Goal: Understand process/instructions: Learn about a topic

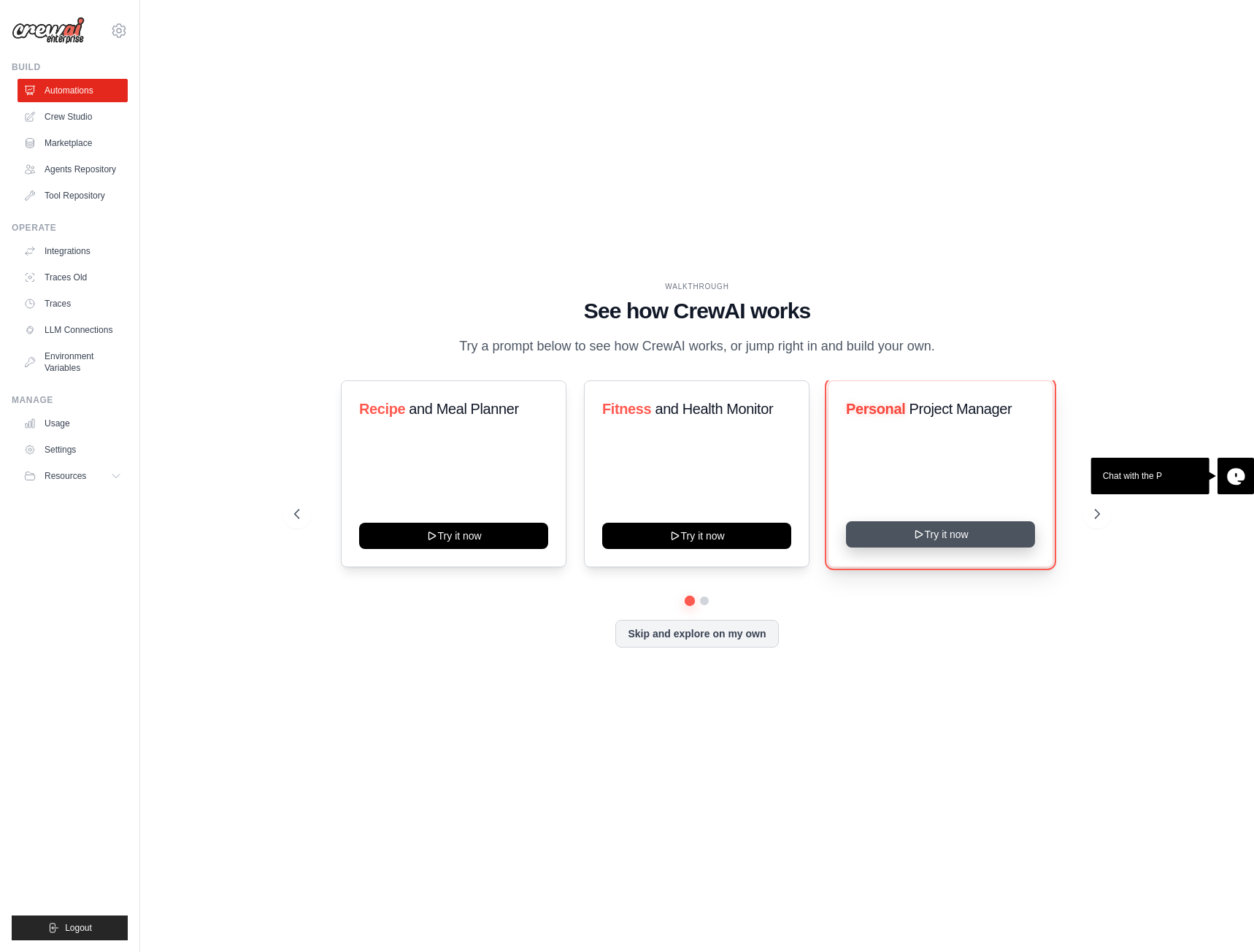
click at [942, 539] on button "Try it now" at bounding box center [940, 534] width 189 height 26
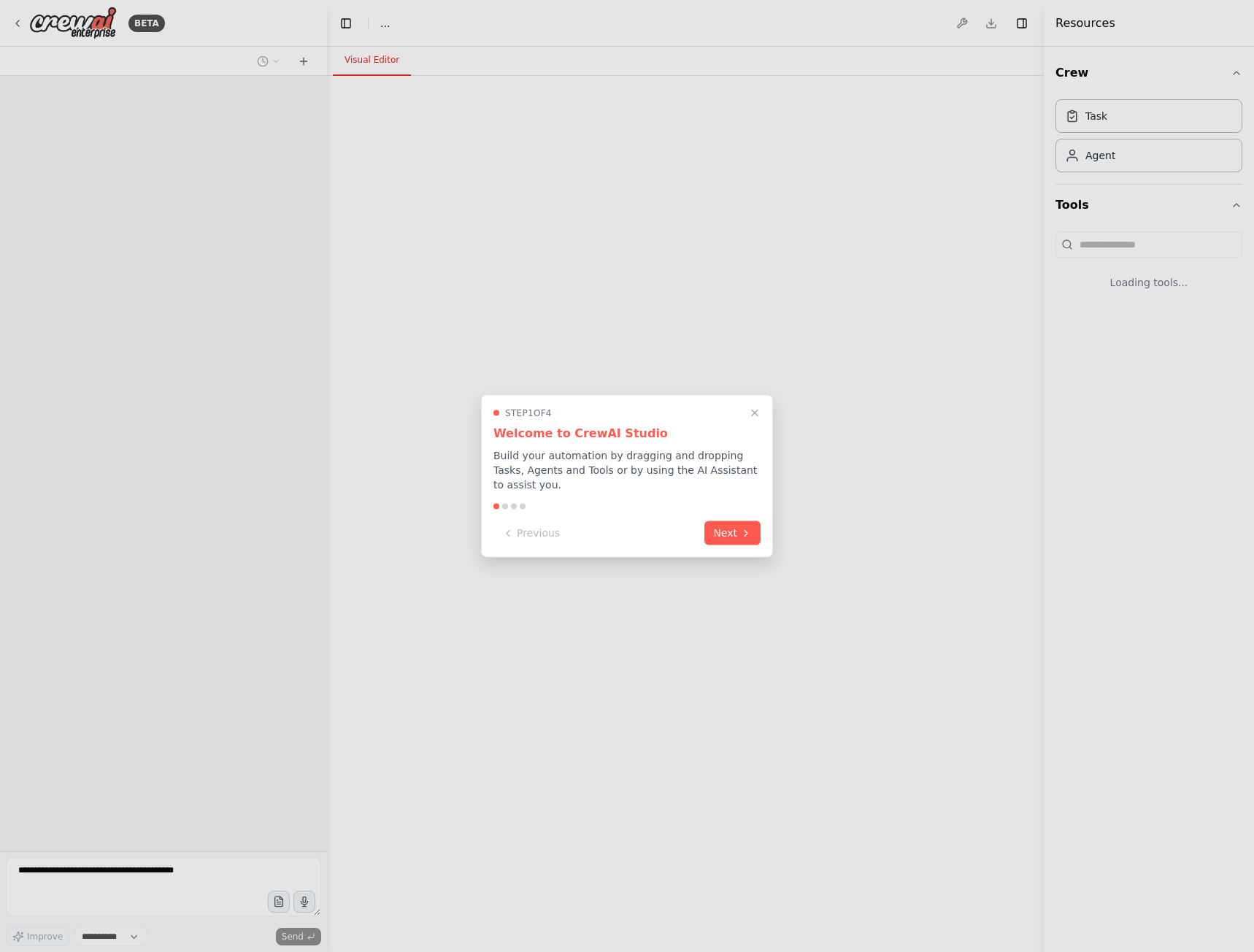
select select "****"
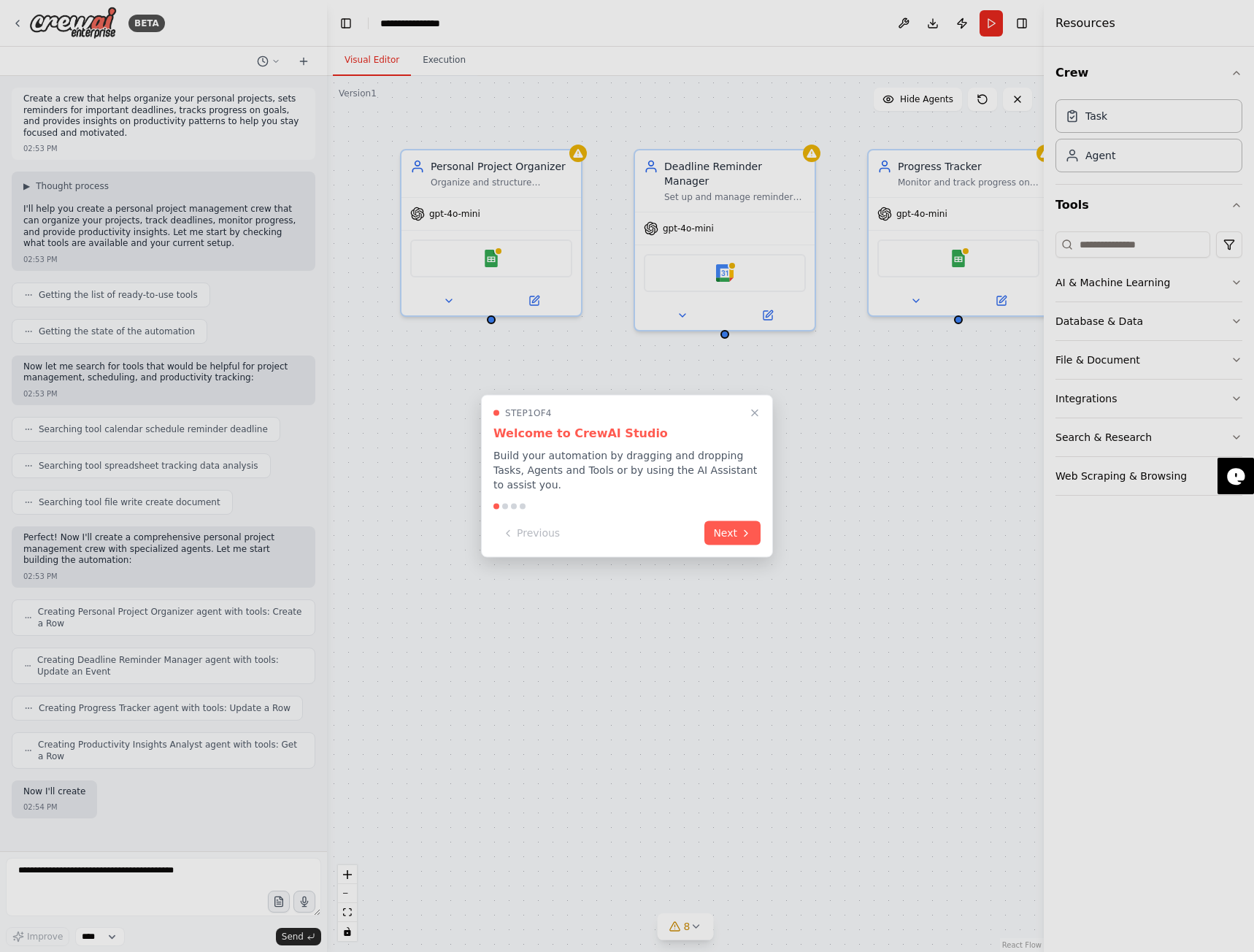
scroll to position [41, 0]
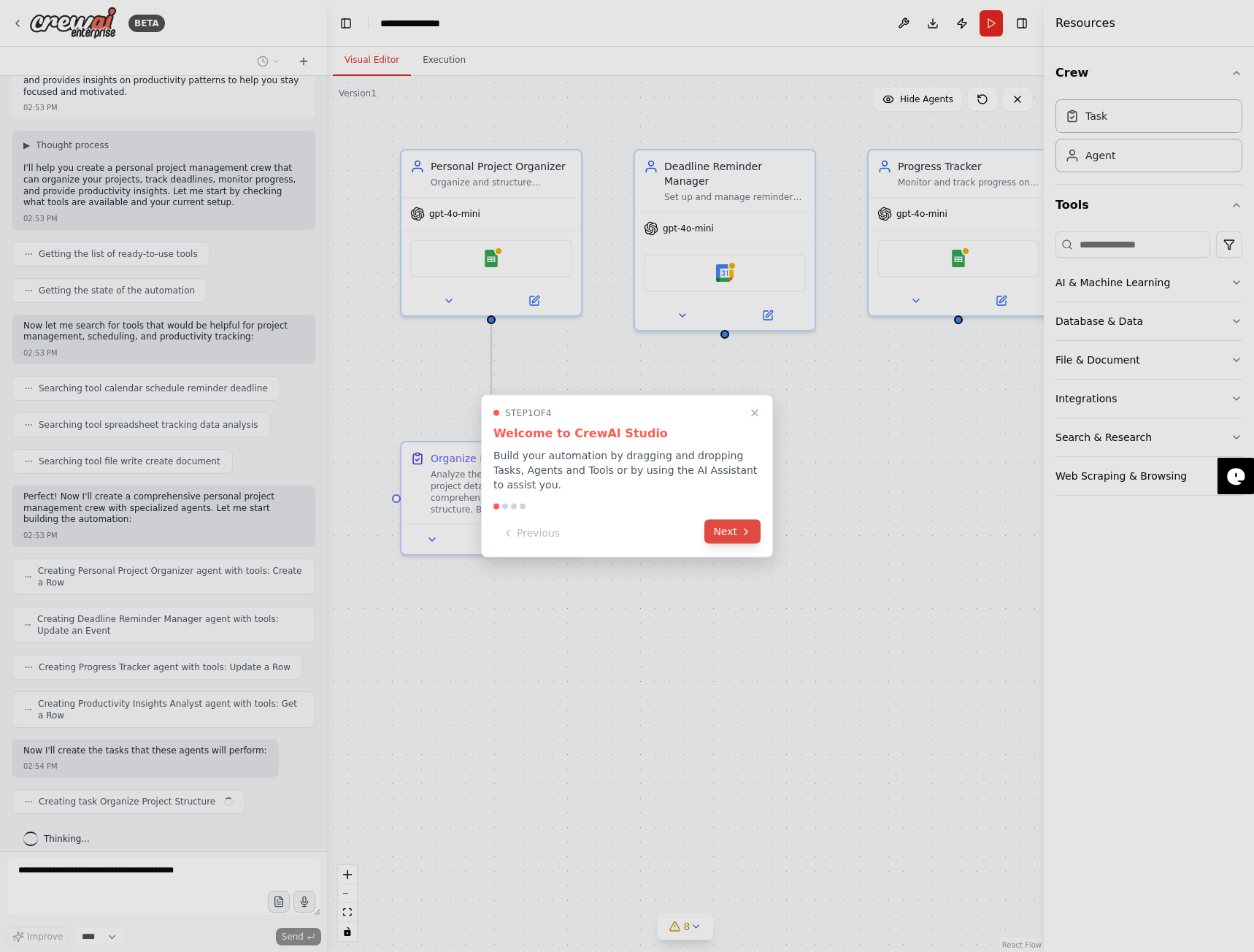
click at [718, 531] on button "Next" at bounding box center [732, 531] width 56 height 24
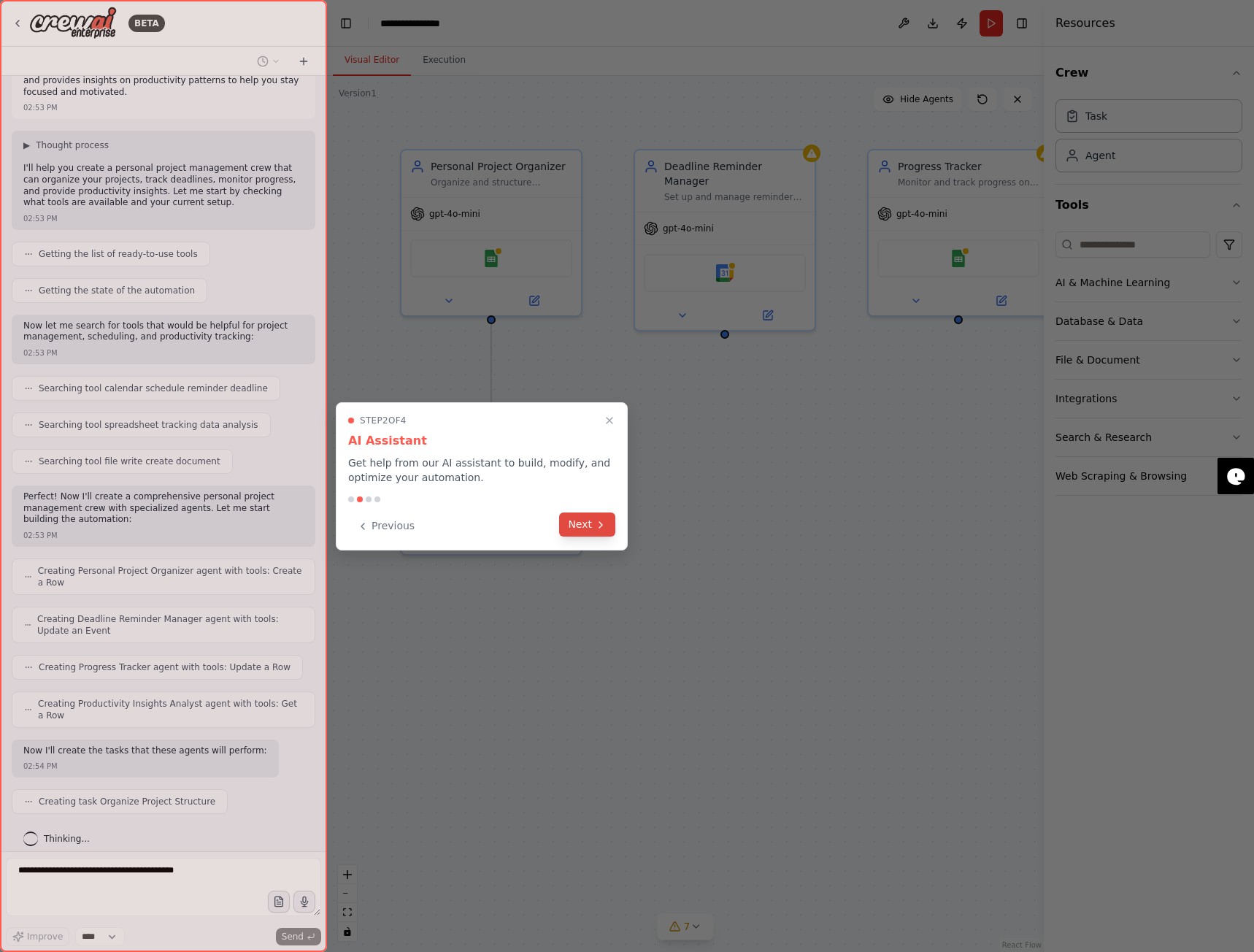
click at [590, 529] on button "Next" at bounding box center [587, 524] width 56 height 24
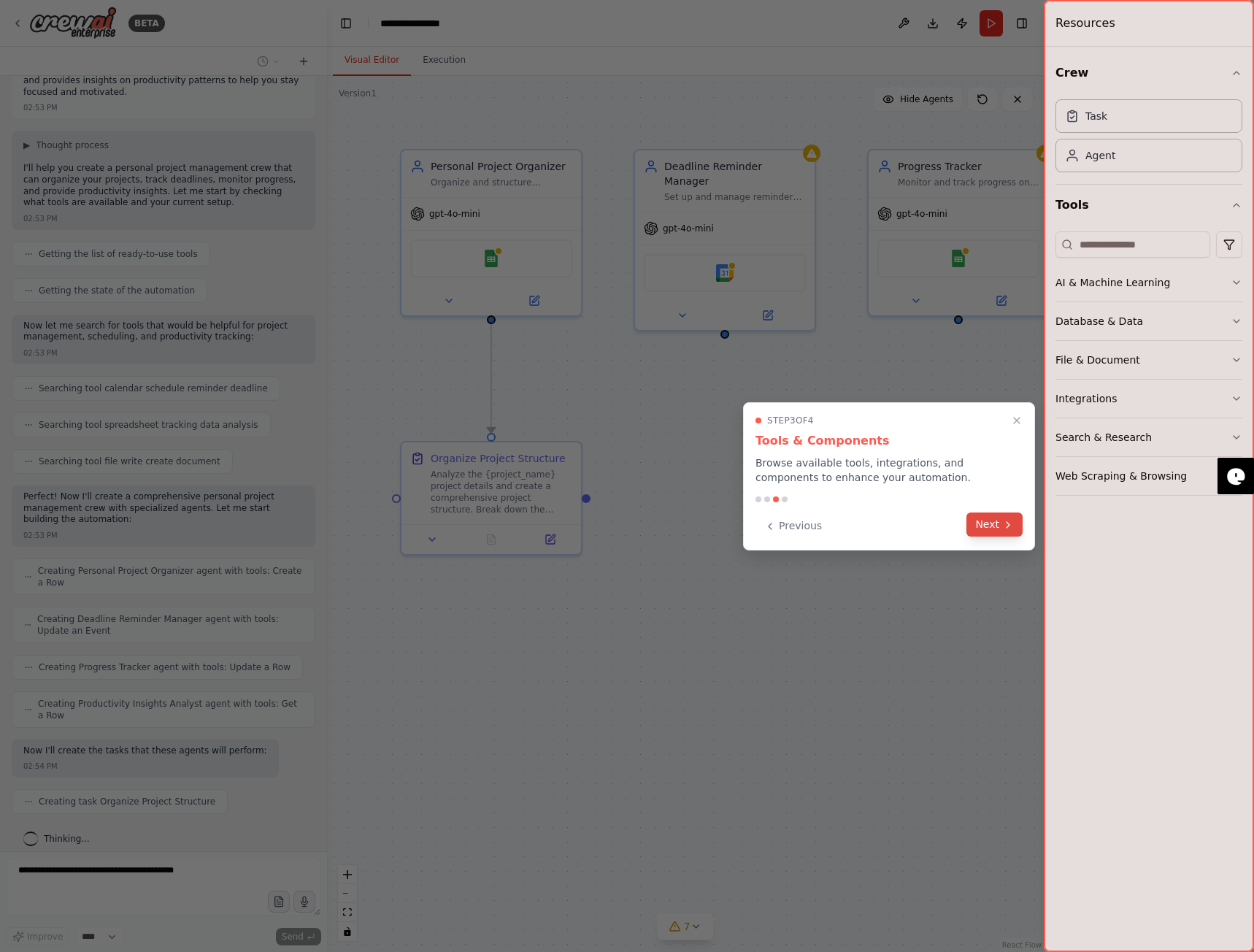
click at [994, 521] on button "Next" at bounding box center [994, 524] width 56 height 24
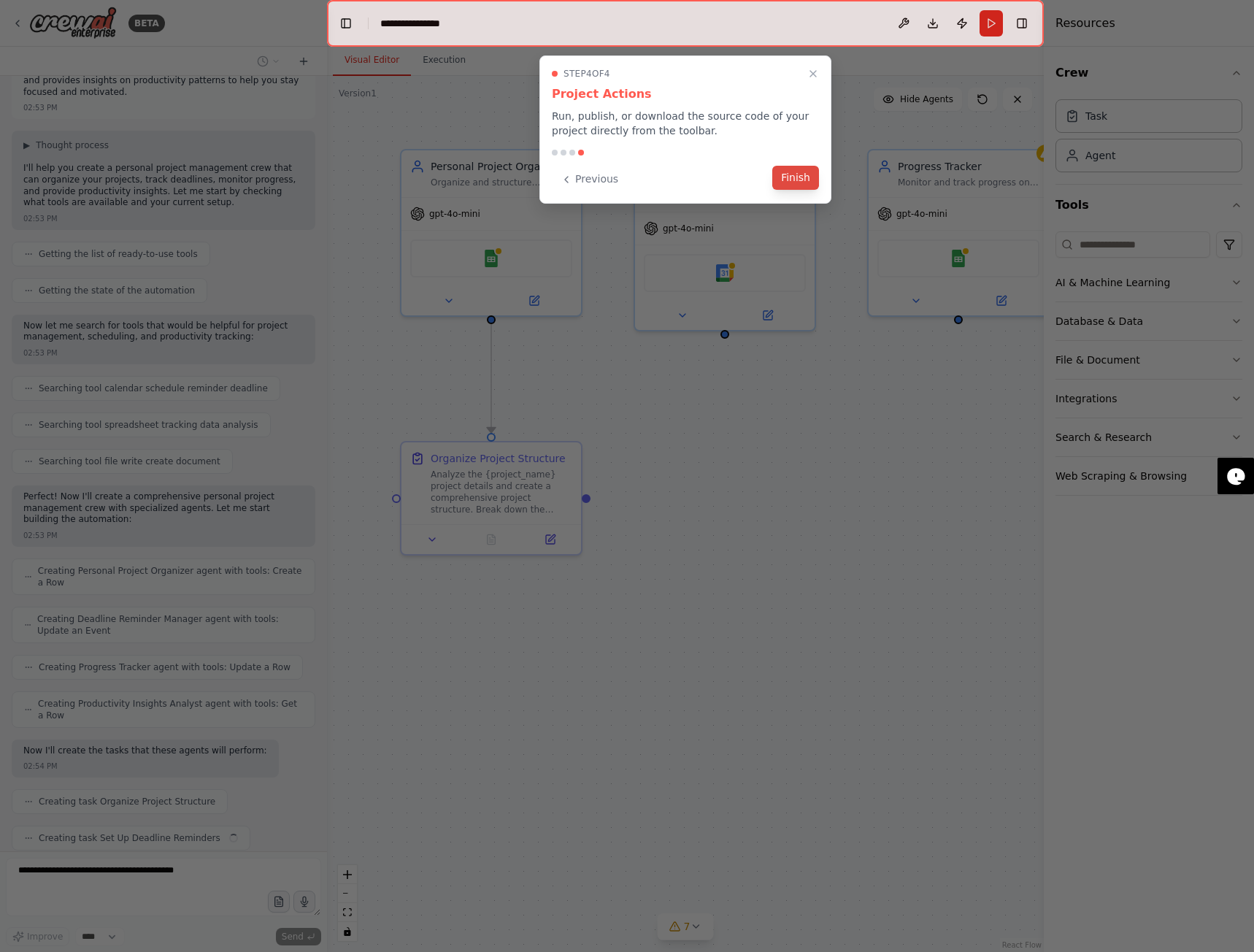
scroll to position [77, 0]
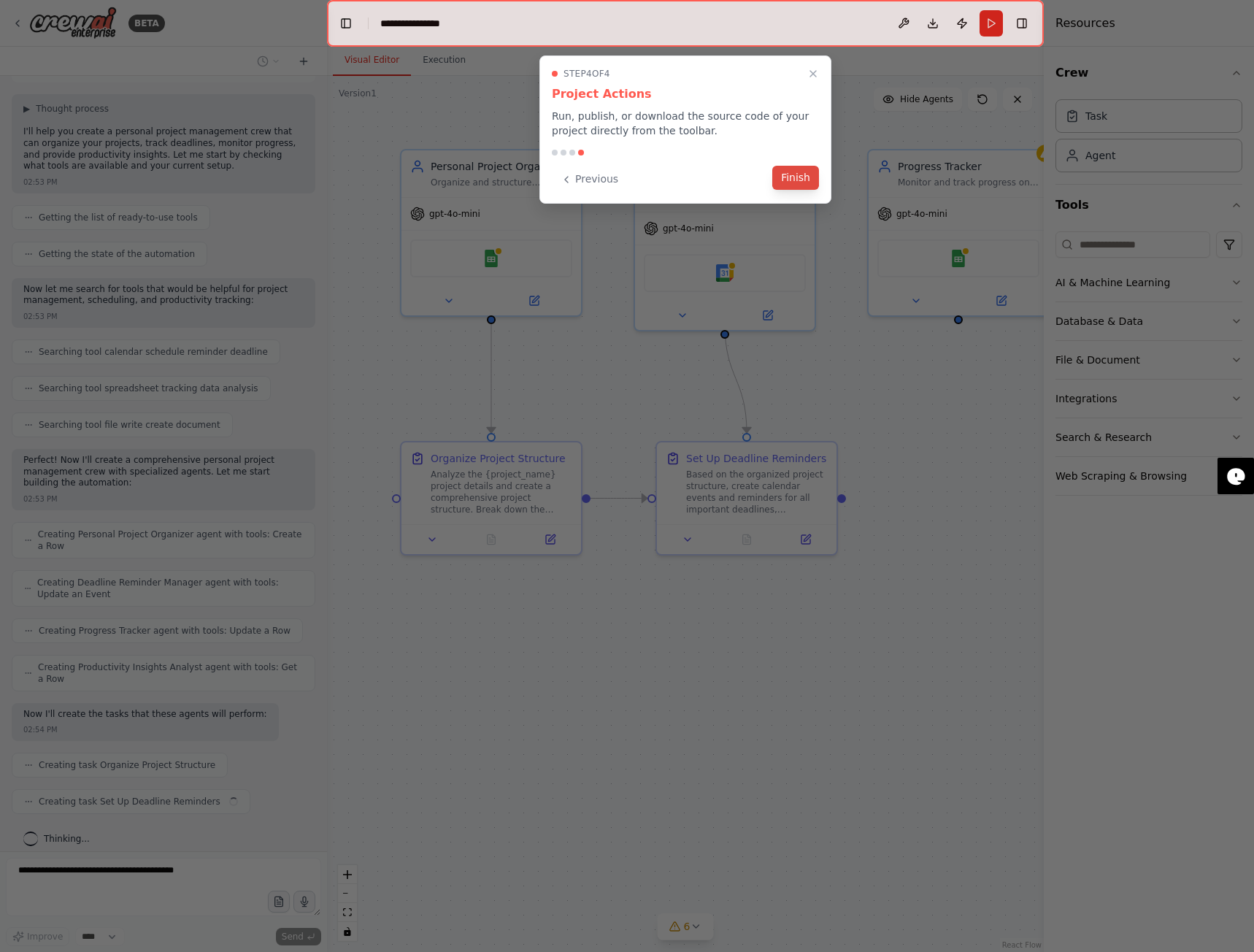
click at [793, 181] on button "Finish" at bounding box center [795, 177] width 47 height 24
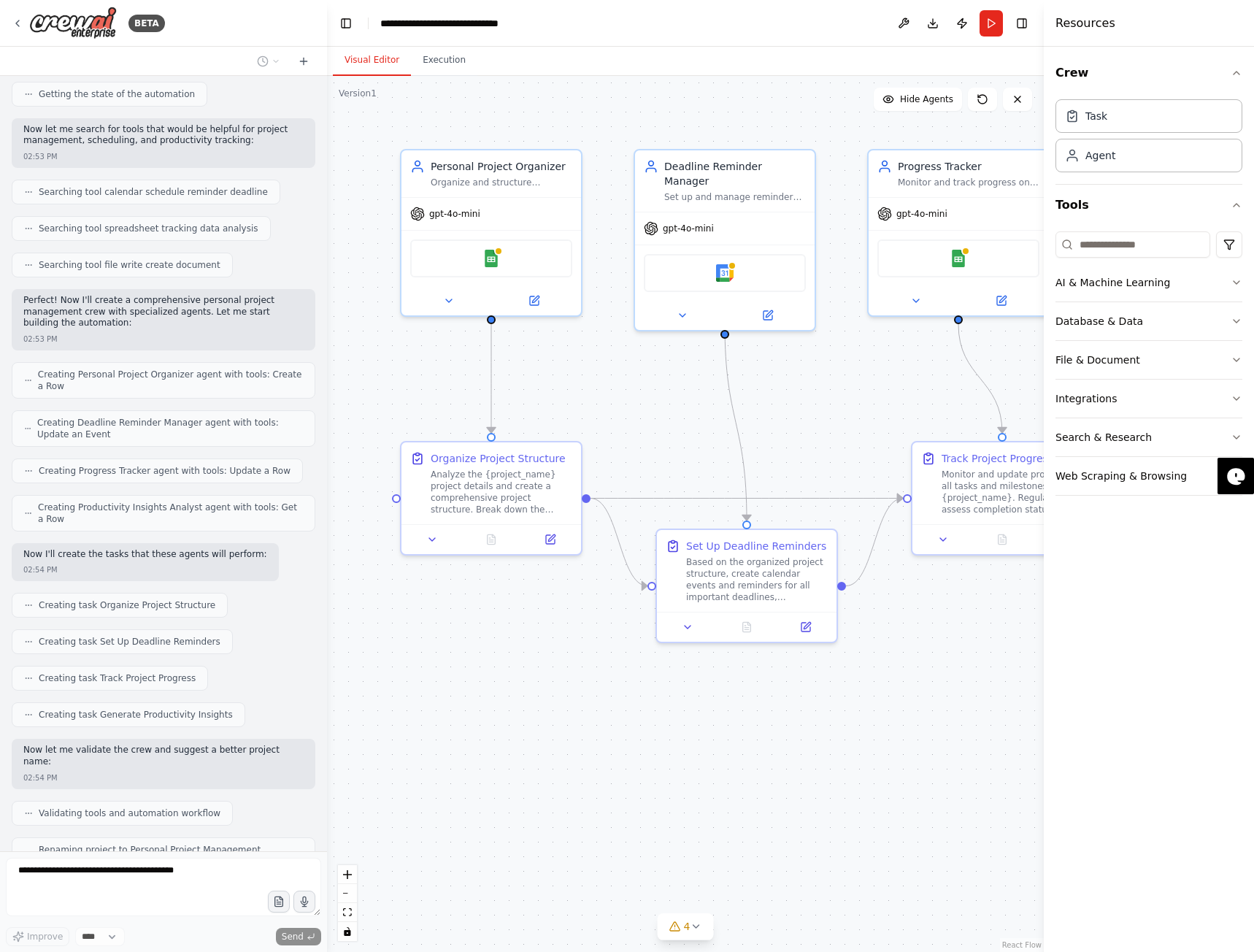
scroll to position [274, 0]
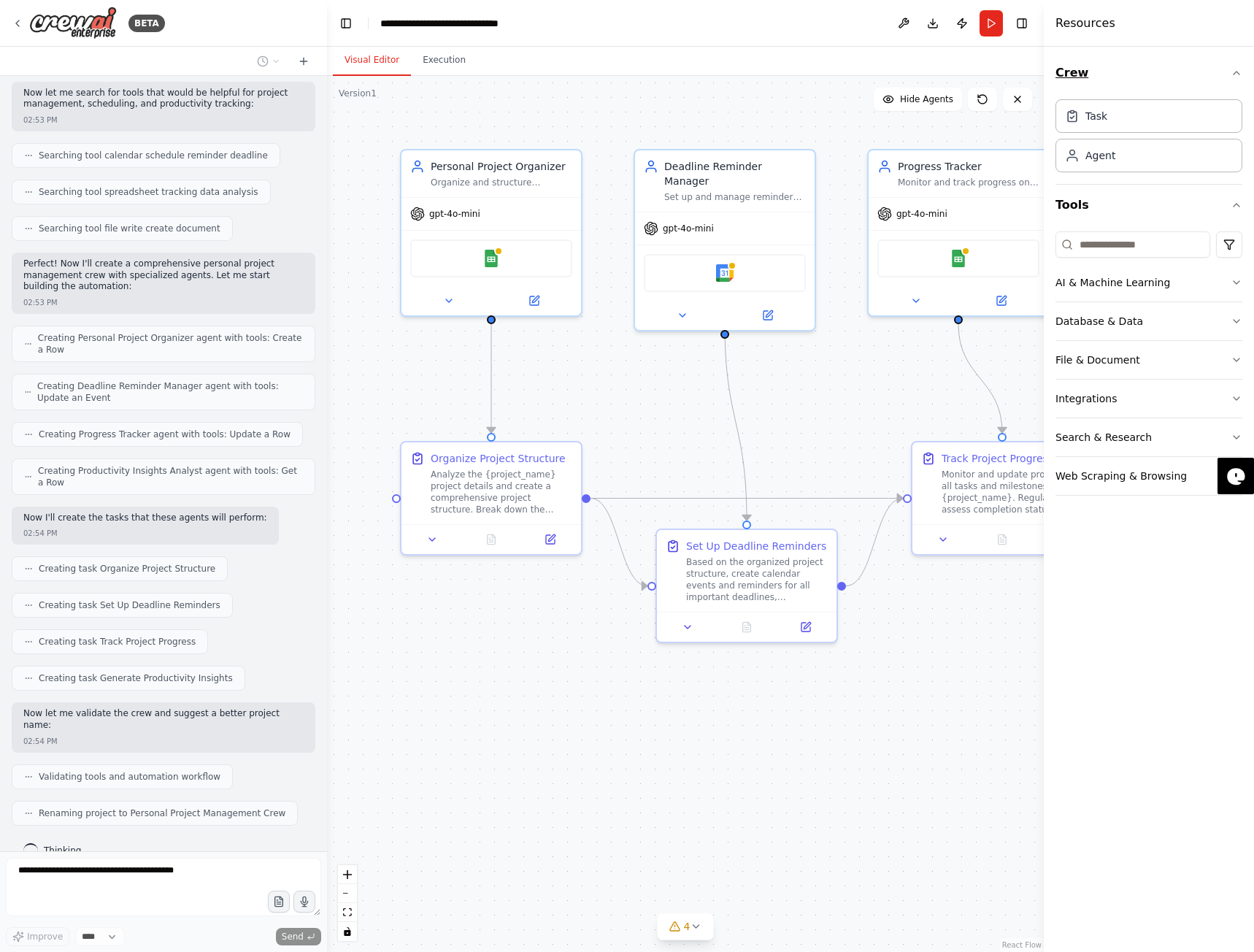
click at [1238, 75] on icon "button" at bounding box center [1236, 73] width 11 height 11
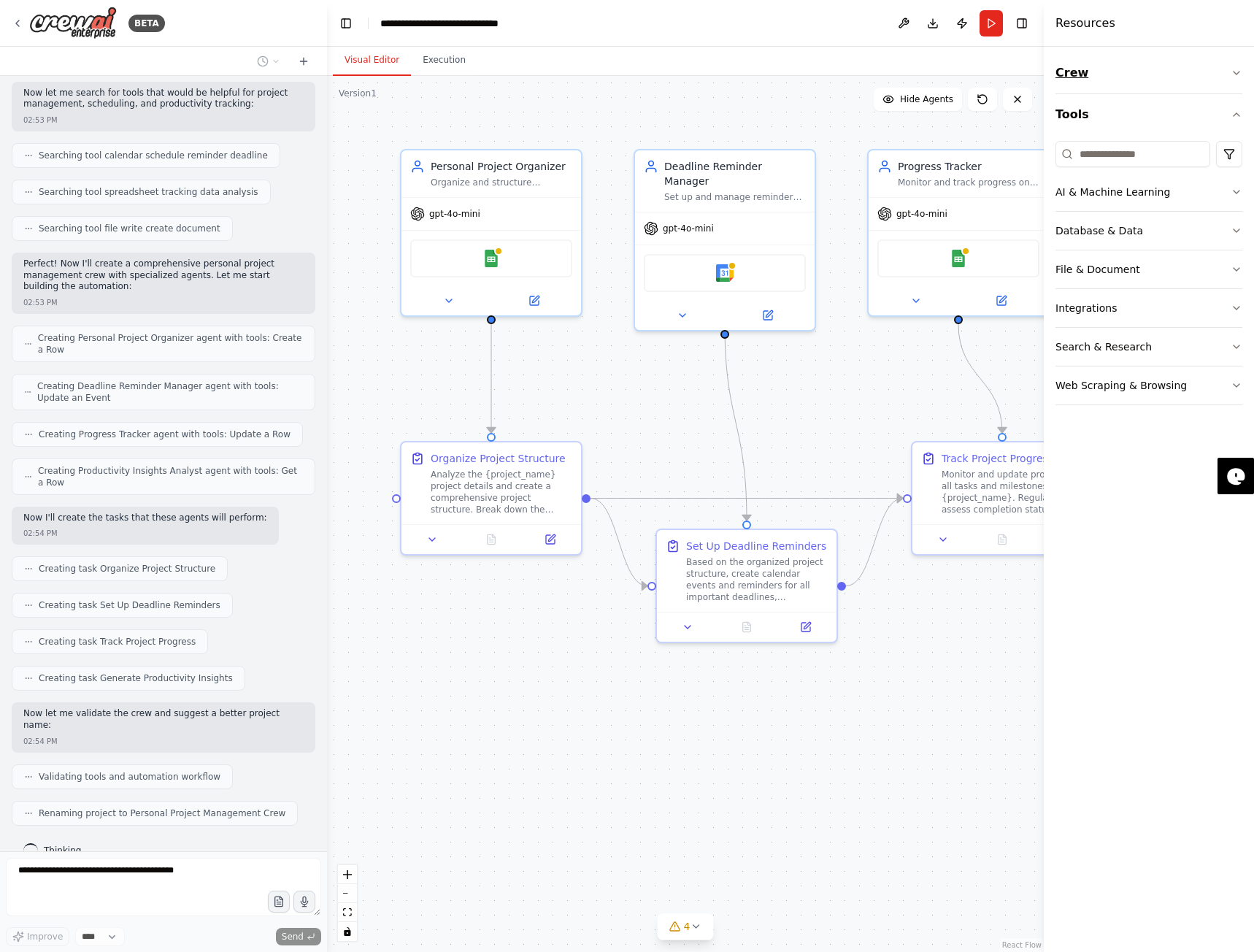
click at [1238, 75] on icon "button" at bounding box center [1236, 73] width 11 height 11
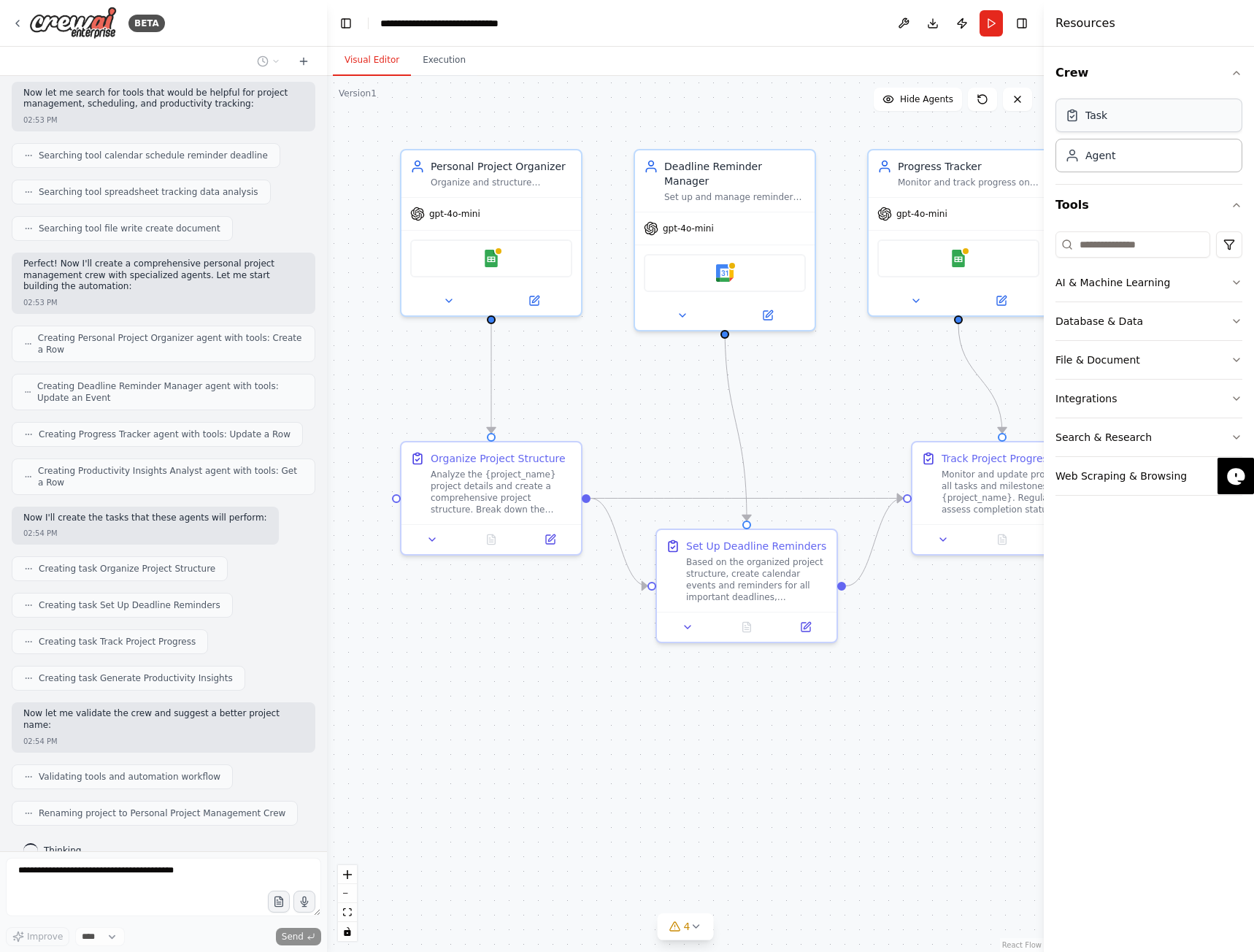
click at [1215, 121] on div "Task" at bounding box center [1149, 115] width 187 height 34
click at [1143, 170] on div "Agent" at bounding box center [1149, 154] width 187 height 34
click at [1153, 110] on div "Task" at bounding box center [1149, 115] width 187 height 34
click at [1238, 280] on icon "button" at bounding box center [1236, 282] width 11 height 11
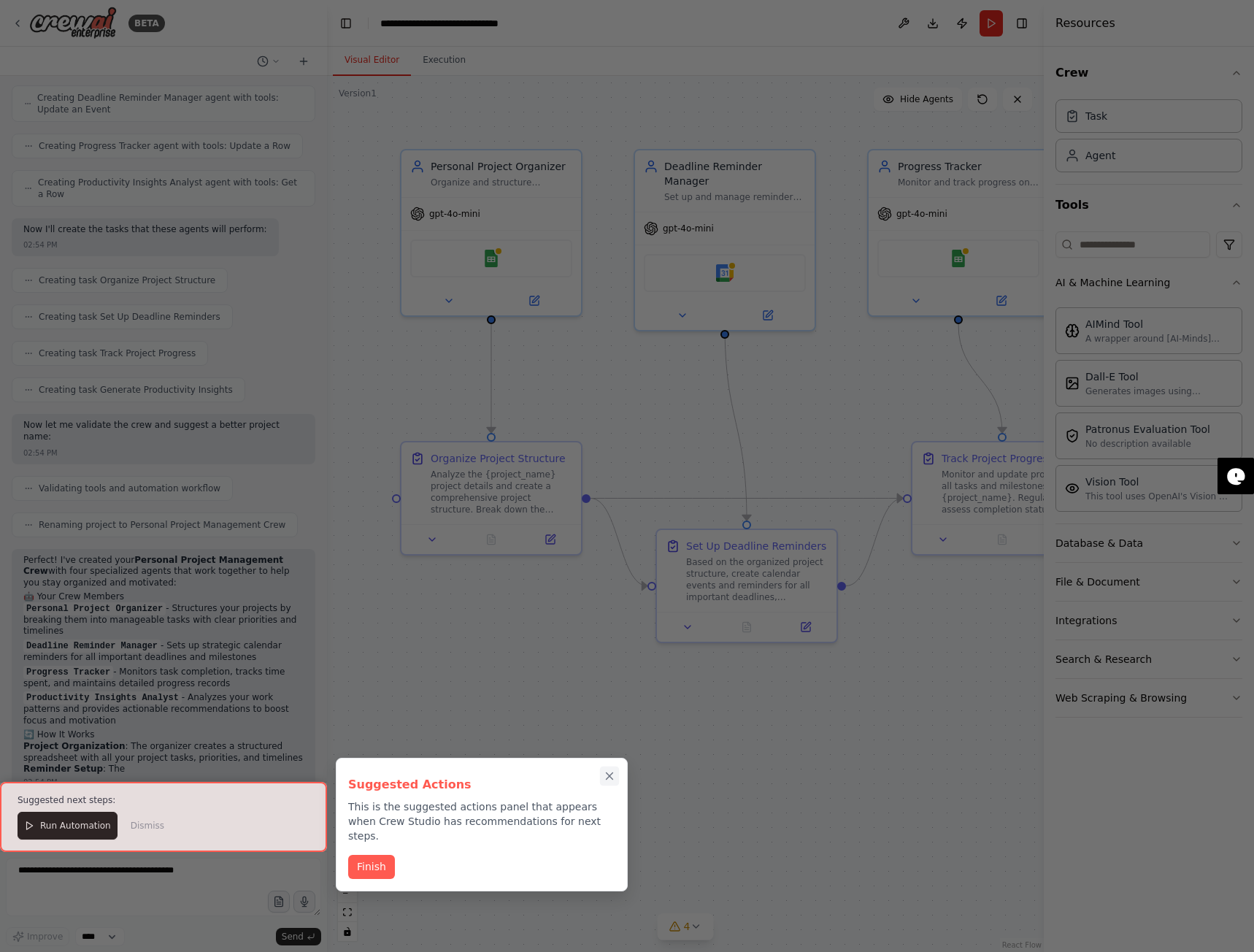
click at [606, 771] on icon "Close walkthrough" at bounding box center [610, 776] width 13 height 13
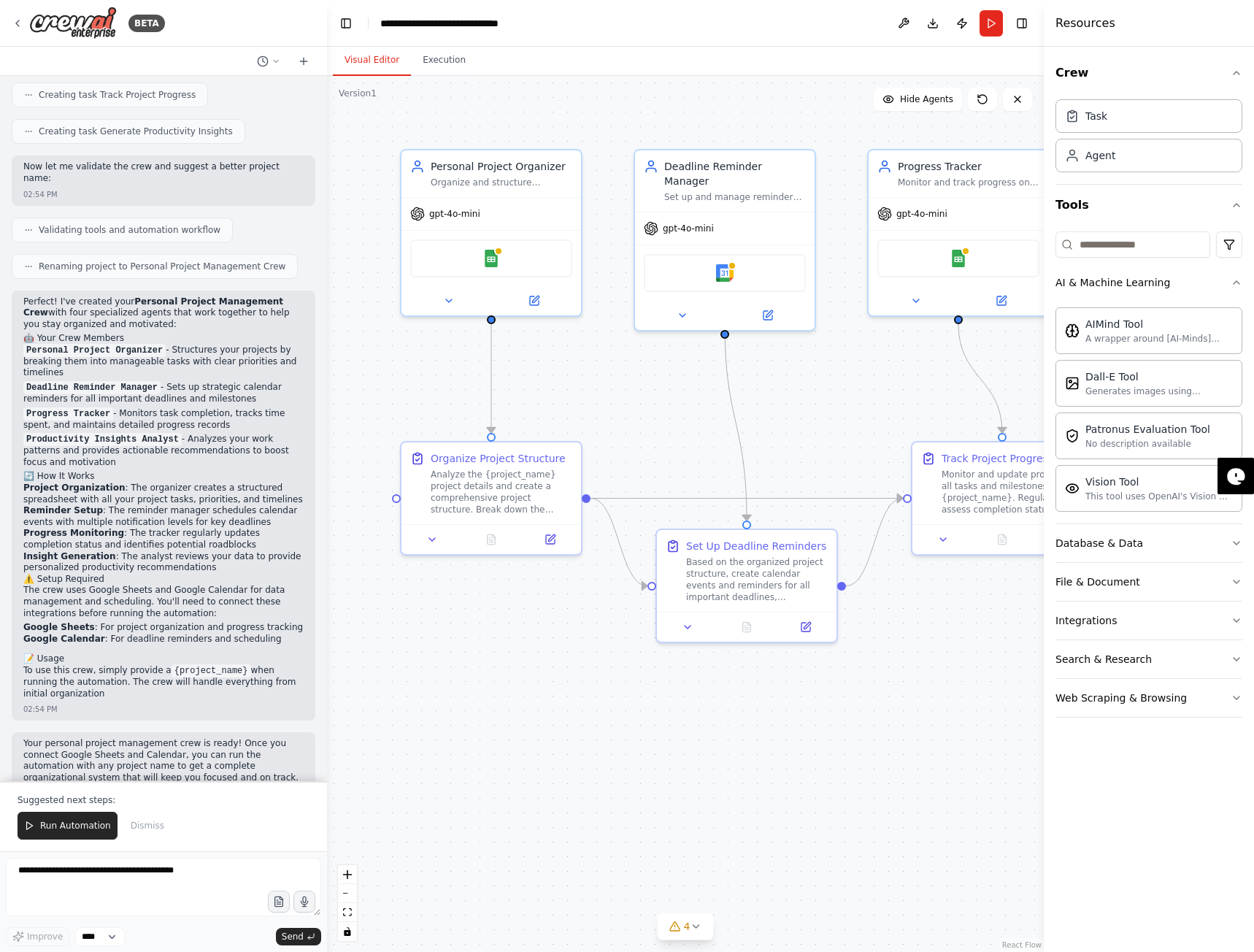
scroll to position [832, 0]
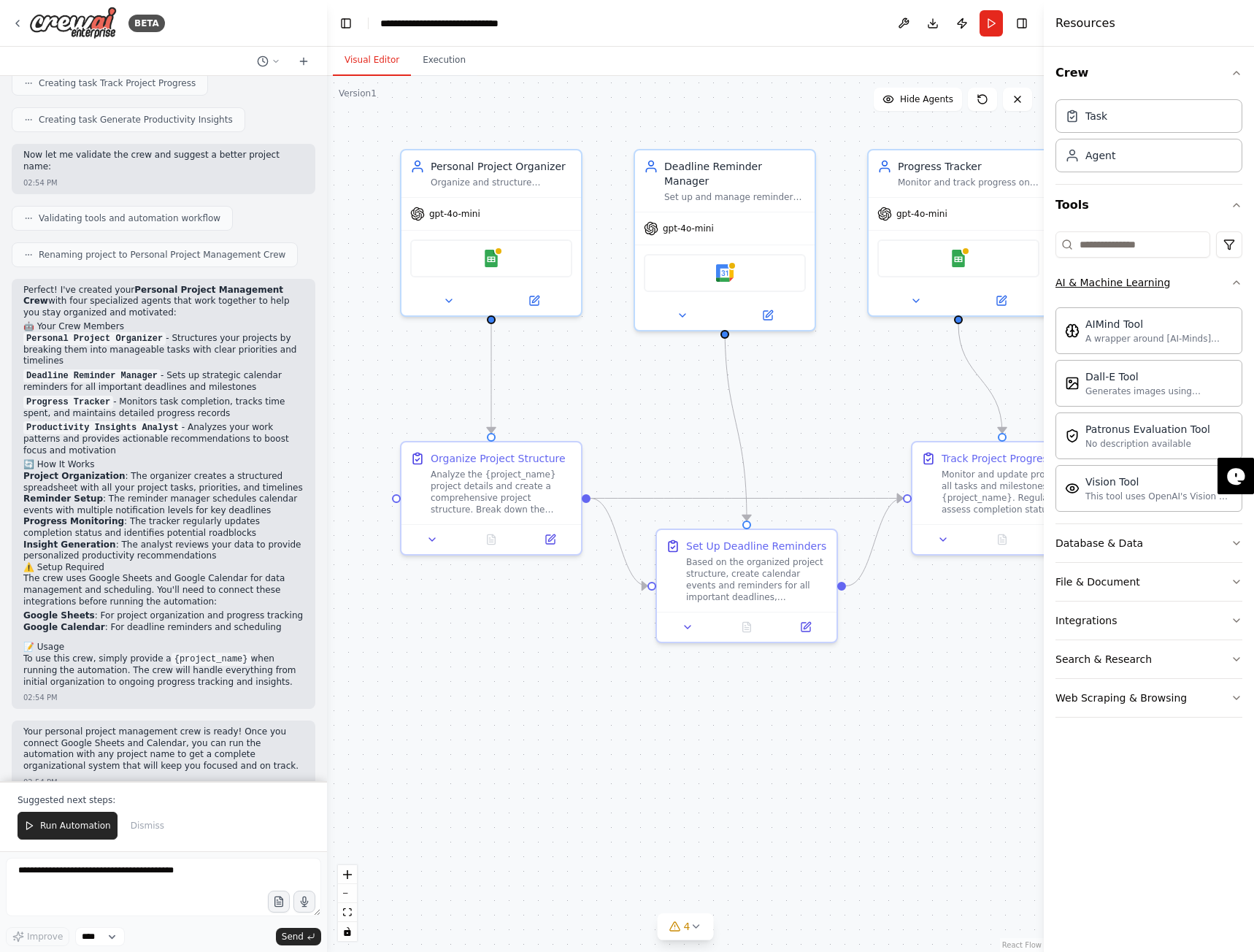
click at [1240, 281] on icon "button" at bounding box center [1236, 282] width 11 height 11
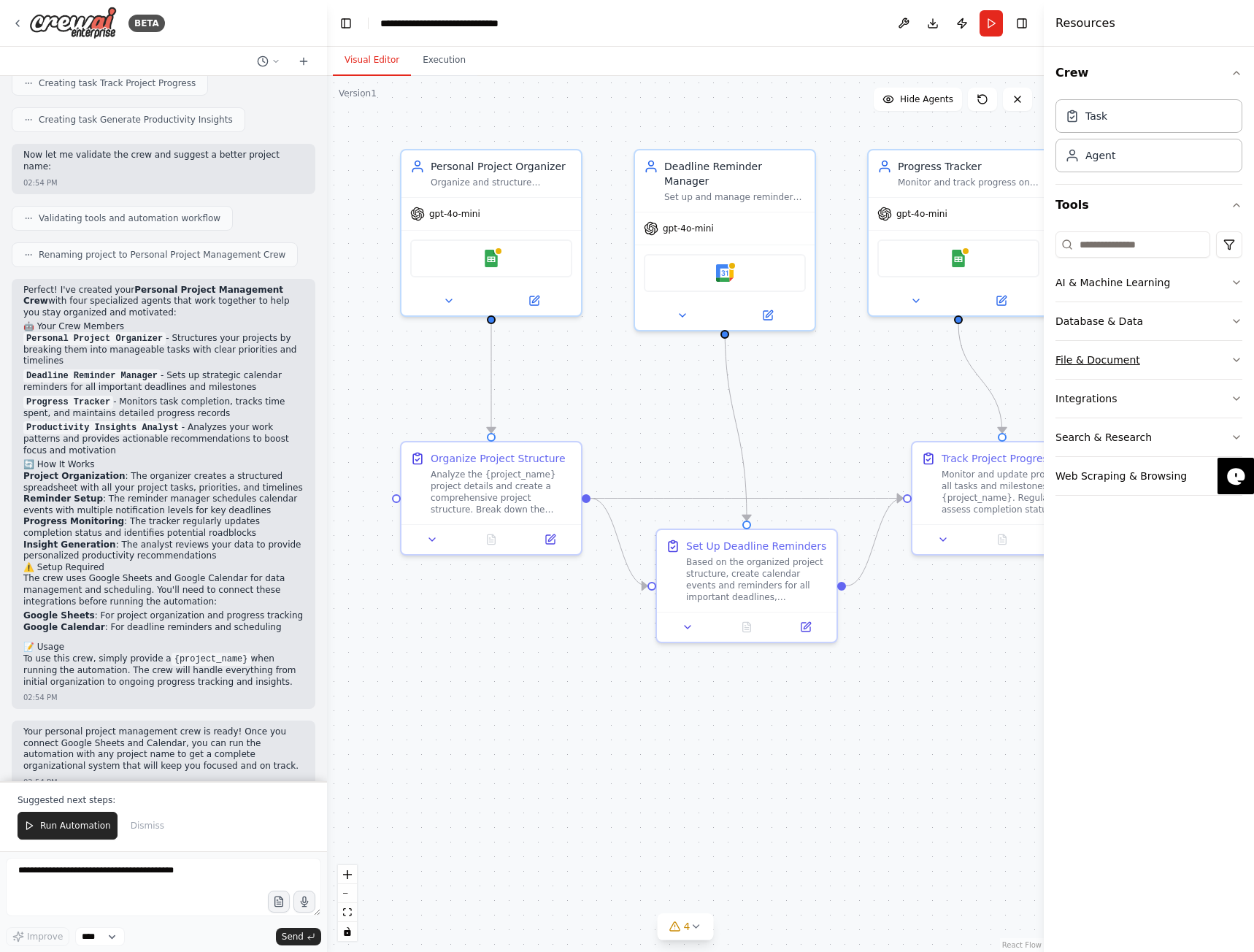
click at [1237, 361] on icon "button" at bounding box center [1236, 360] width 6 height 3
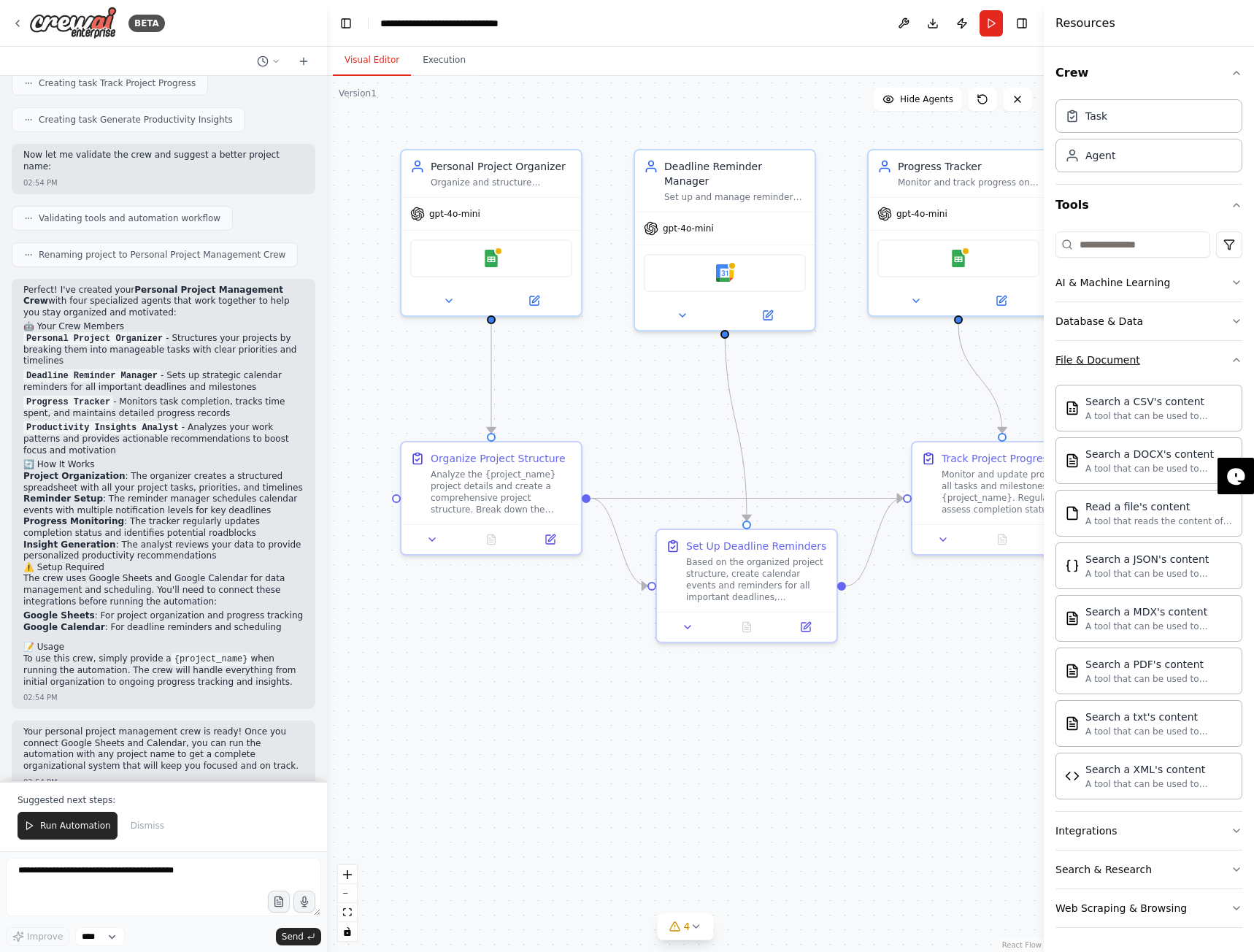
click at [1237, 361] on icon "button" at bounding box center [1236, 359] width 11 height 11
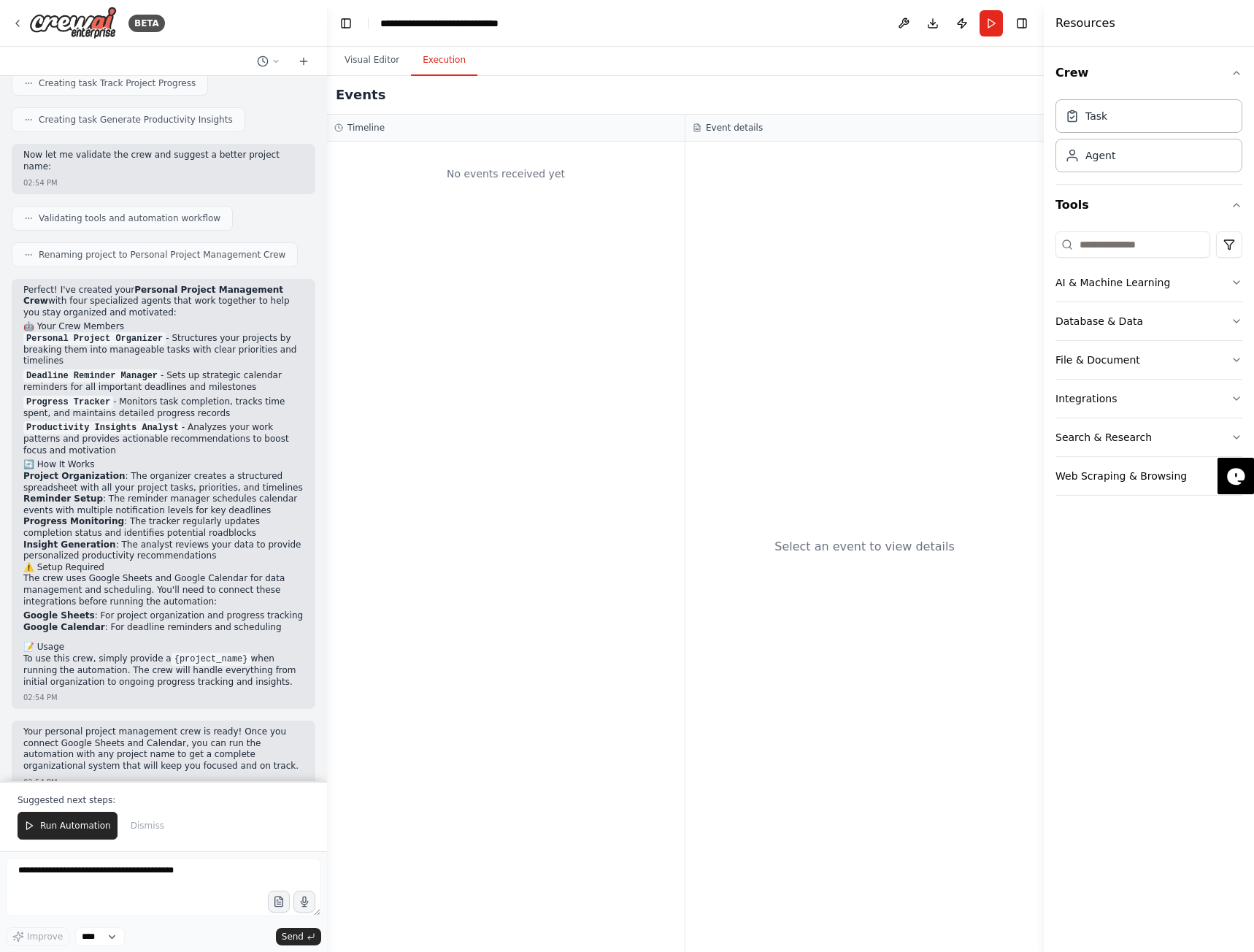
click at [448, 65] on button "Execution" at bounding box center [444, 60] width 66 height 30
